Goal: Task Accomplishment & Management: Use online tool/utility

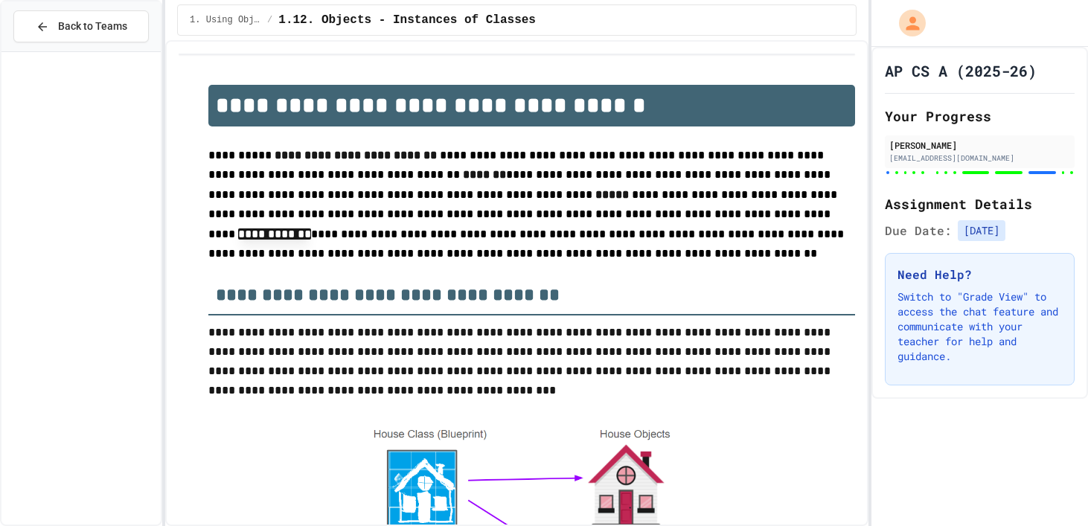
scroll to position [159, 0]
